Goal: Information Seeking & Learning: Learn about a topic

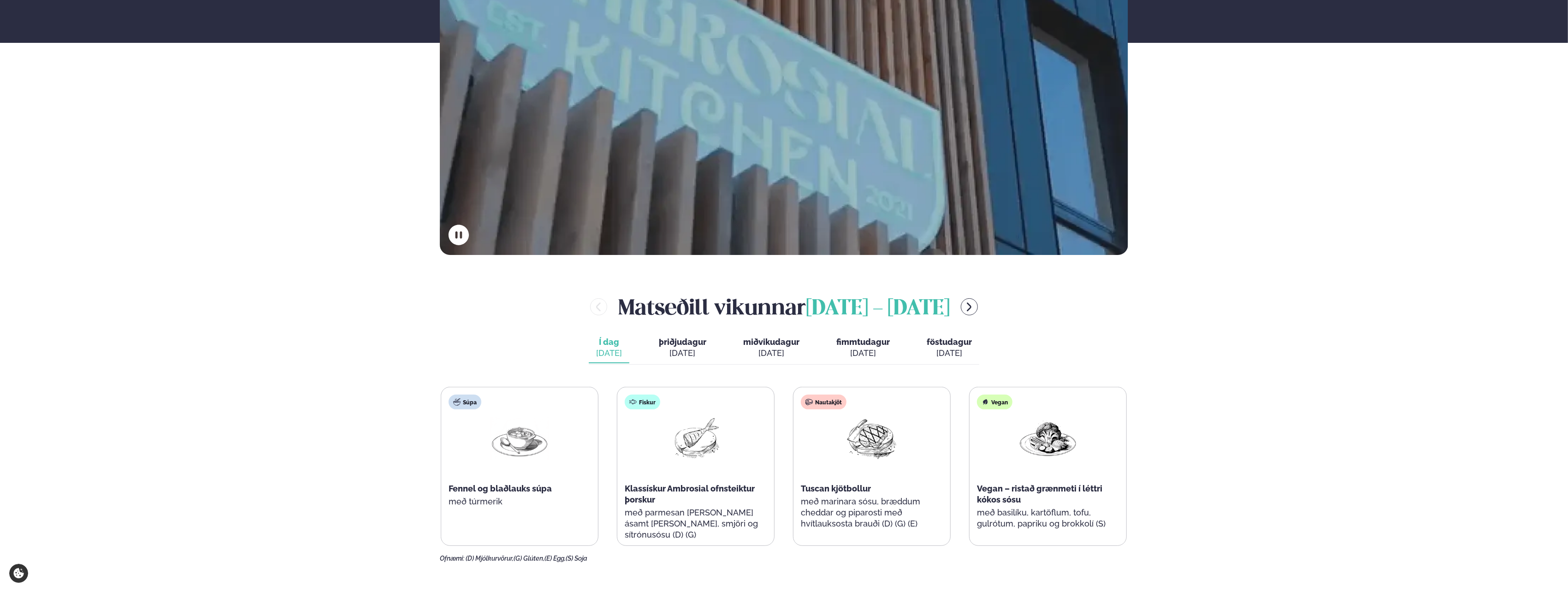
scroll to position [369, 0]
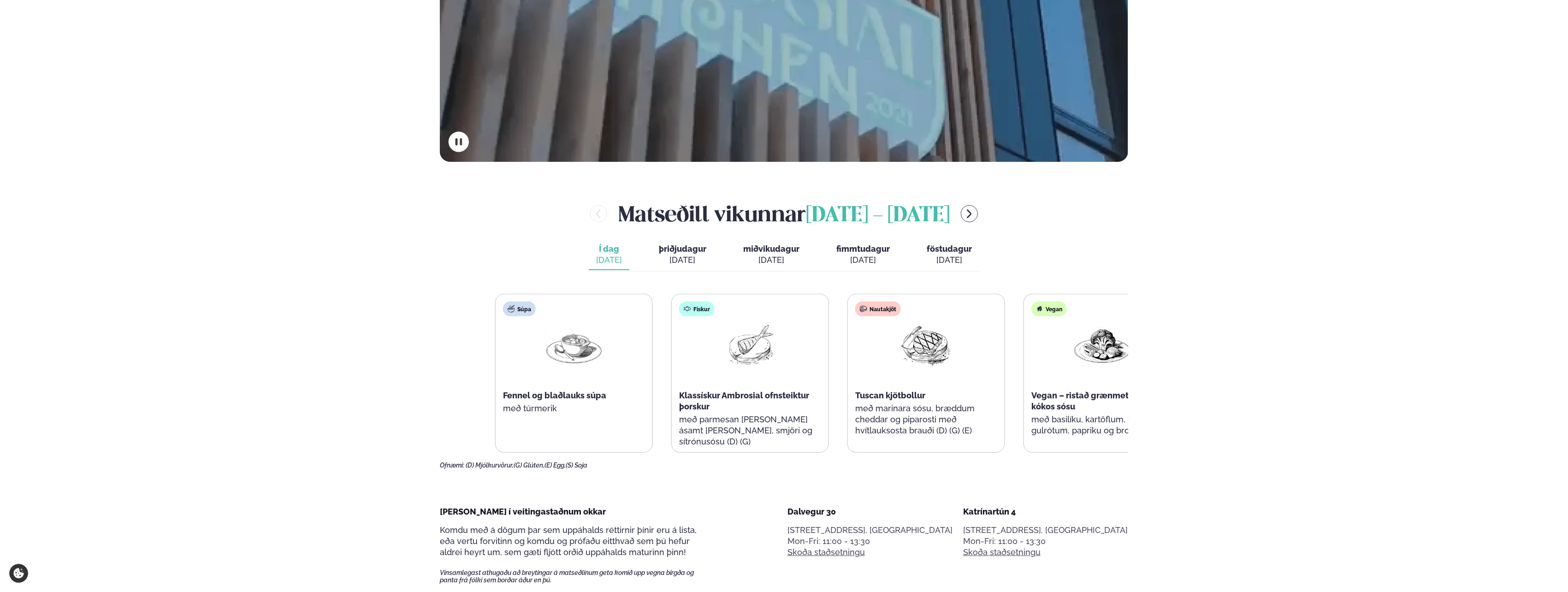
click at [799, 411] on div "Klassískur Ambrosial ofnsteiktur þorskur" at bounding box center [750, 401] width 142 height 22
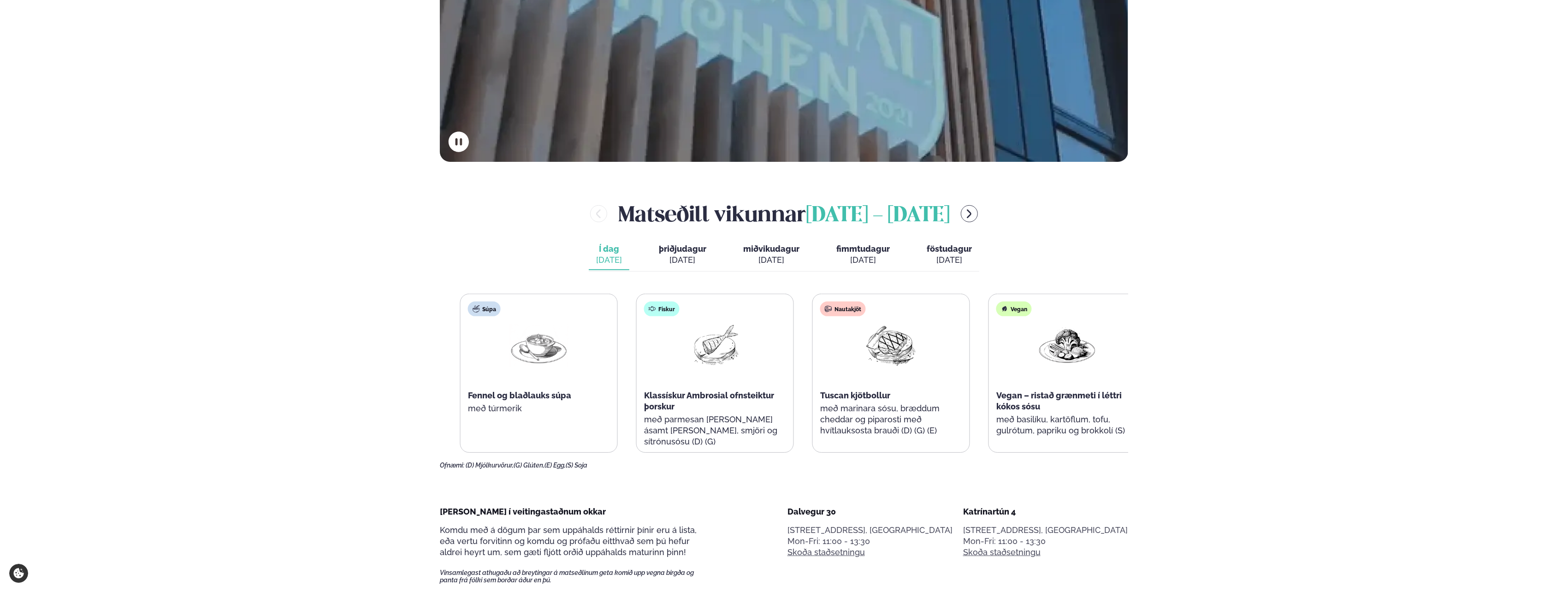
click at [895, 418] on p "með marinara sósu, bræddum cheddar og piparosti með hvítlauksosta brauði (D) (G…" at bounding box center [891, 419] width 142 height 33
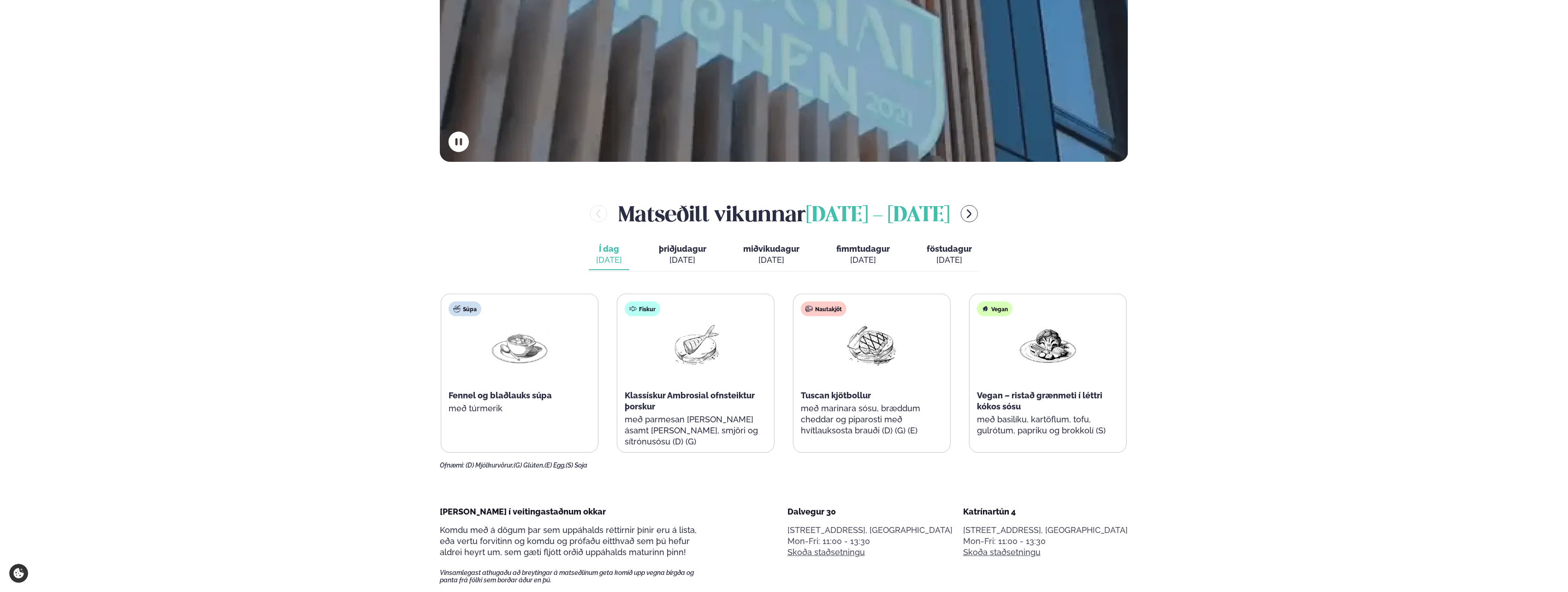
click at [674, 243] on button "þriðjudagur þri. [DATE]" at bounding box center [682, 255] width 62 height 30
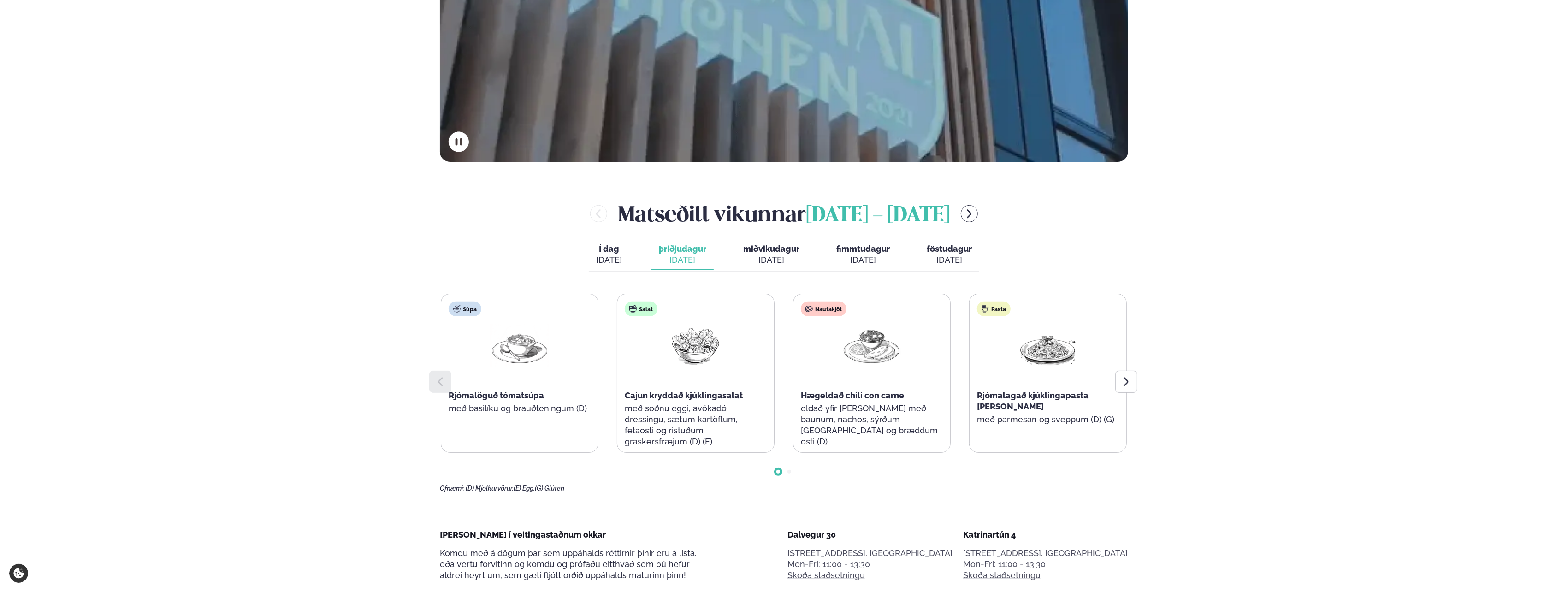
click at [1121, 389] on div at bounding box center [1126, 381] width 22 height 22
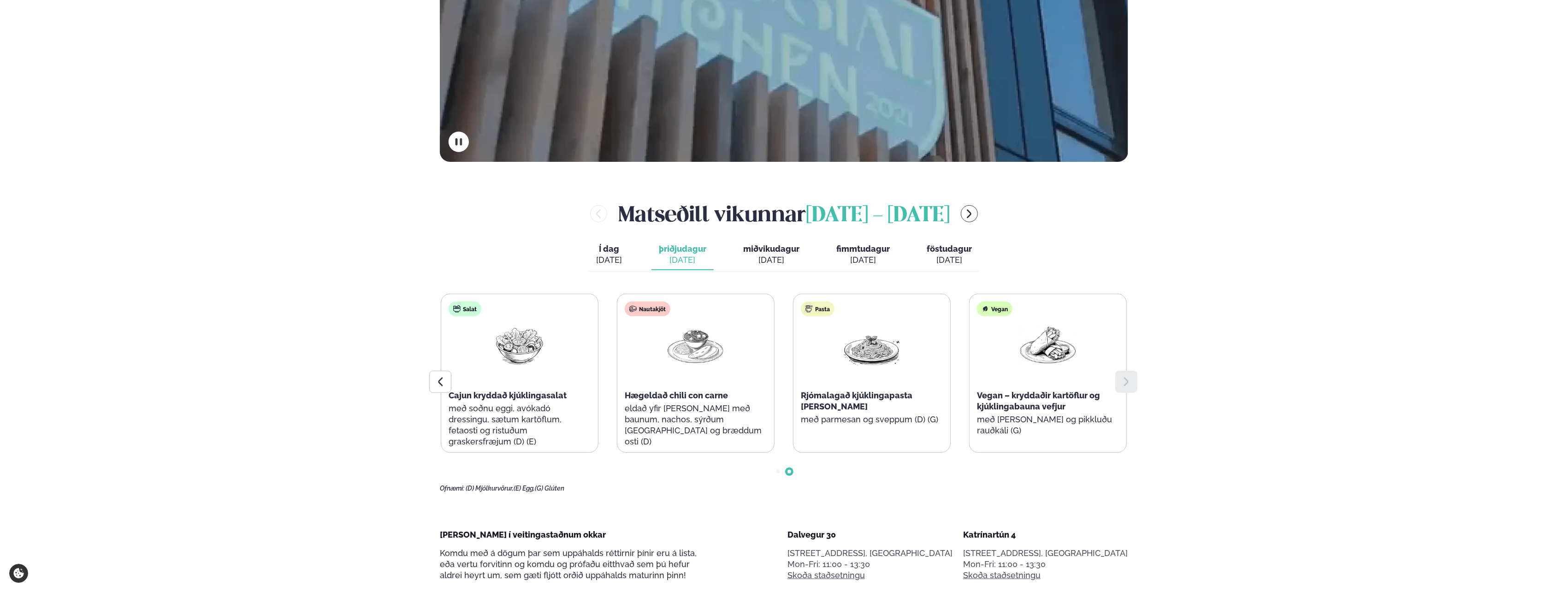
click at [1121, 389] on div at bounding box center [1126, 381] width 22 height 22
click at [788, 254] on div "[DATE]" at bounding box center [771, 260] width 56 height 11
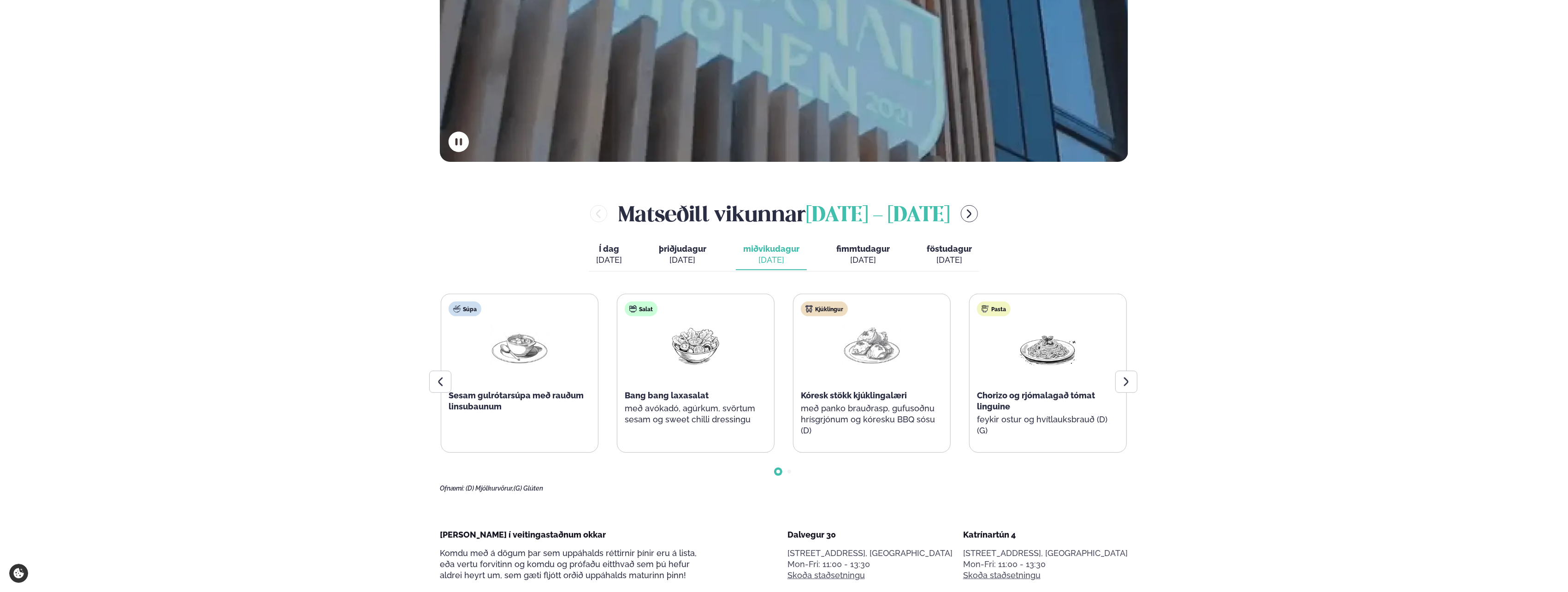
click at [1112, 382] on div "Pasta Chorizo og rjómalagað tómat linguine feykir ostur og hvítlauksbrauð (D) (…" at bounding box center [1048, 373] width 157 height 159
click at [1132, 388] on div at bounding box center [1126, 381] width 22 height 22
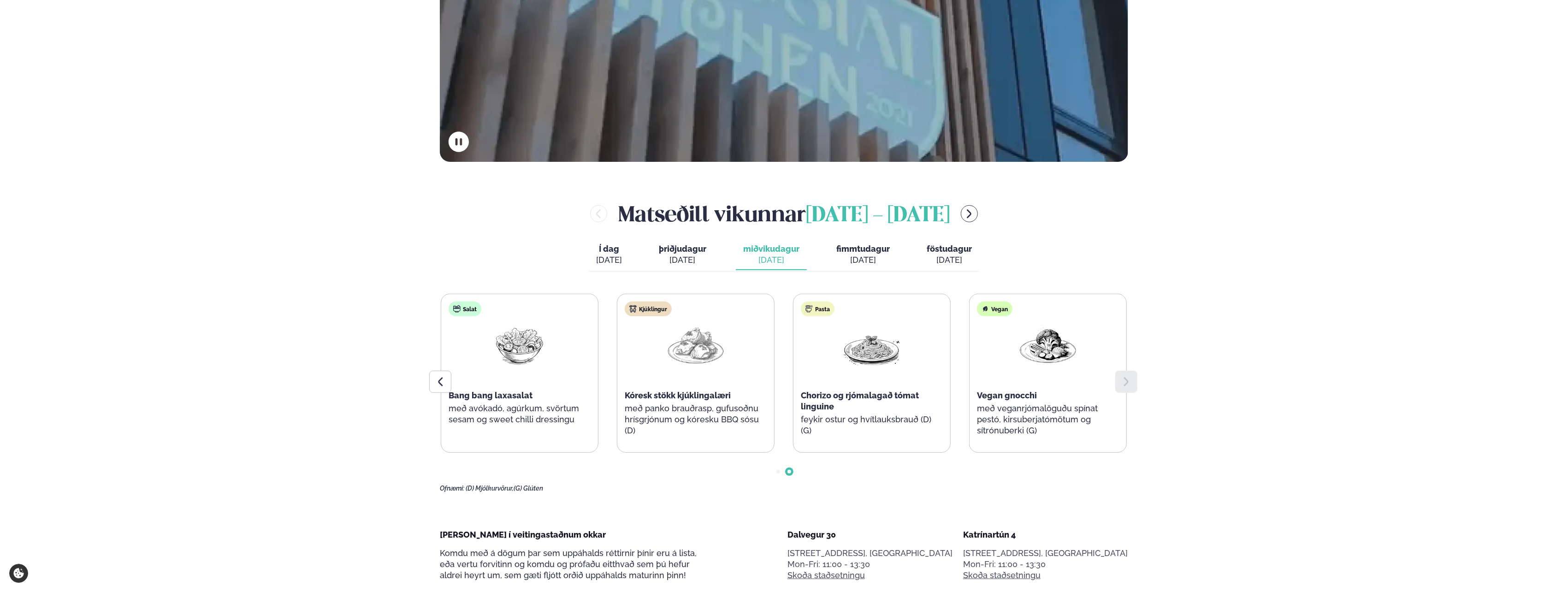
click at [1127, 382] on icon at bounding box center [1126, 381] width 5 height 9
click at [854, 250] on span "fimmtudagur" at bounding box center [863, 249] width 54 height 10
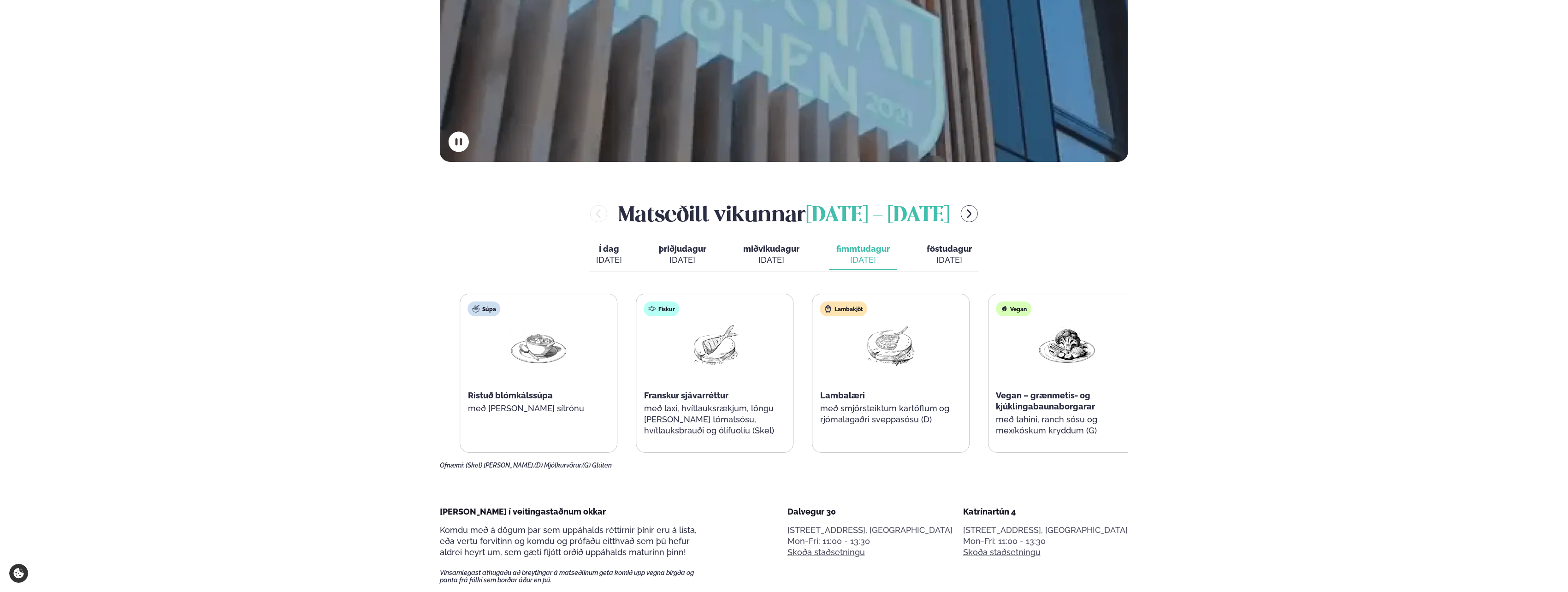
click at [663, 405] on p "með laxi, hvítlauksrækjum, löngu [PERSON_NAME] tómatsósu, hvítlauksbrauði og ól…" at bounding box center [715, 419] width 142 height 33
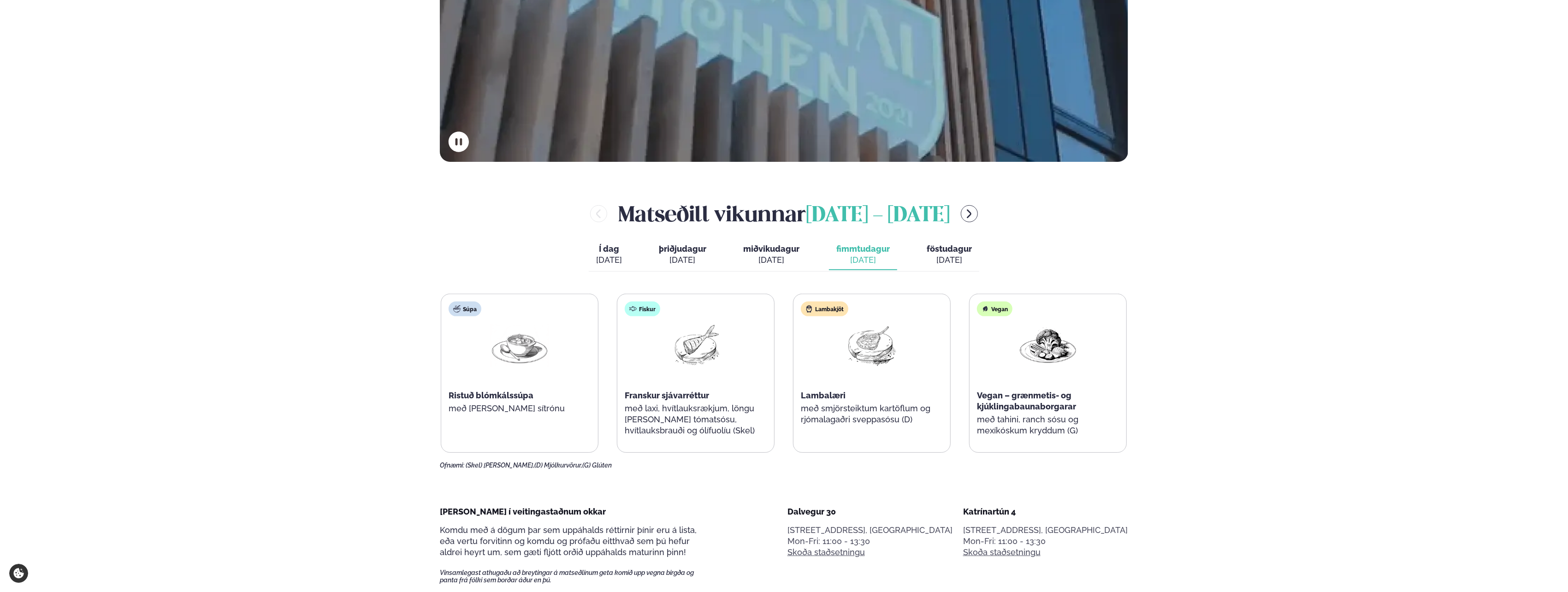
click at [944, 249] on span "föstudagur" at bounding box center [949, 249] width 45 height 10
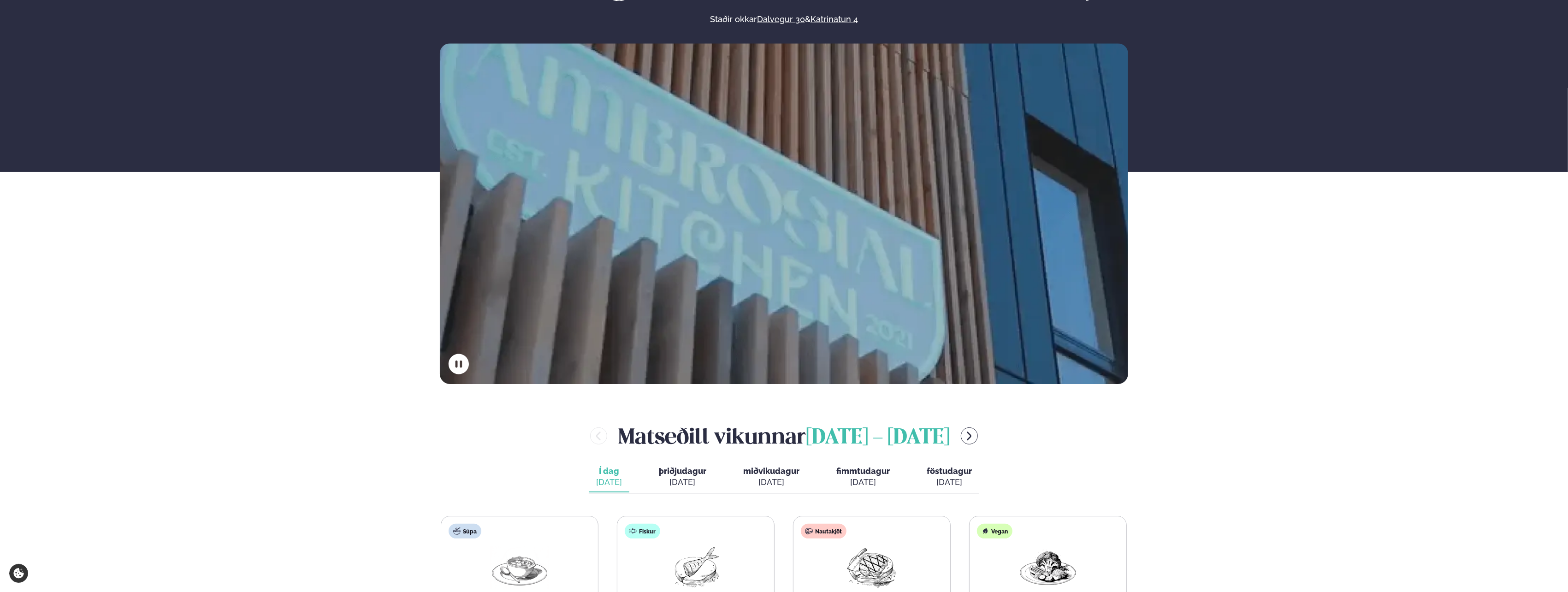
scroll to position [369, 0]
